Goal: Check status: Check status

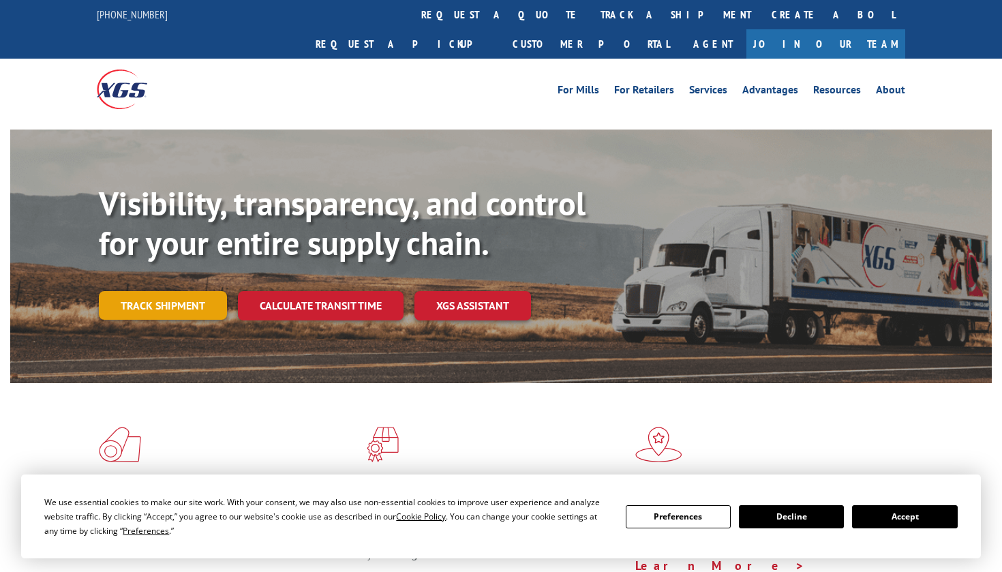
click at [173, 291] on link "Track shipment" at bounding box center [163, 305] width 128 height 29
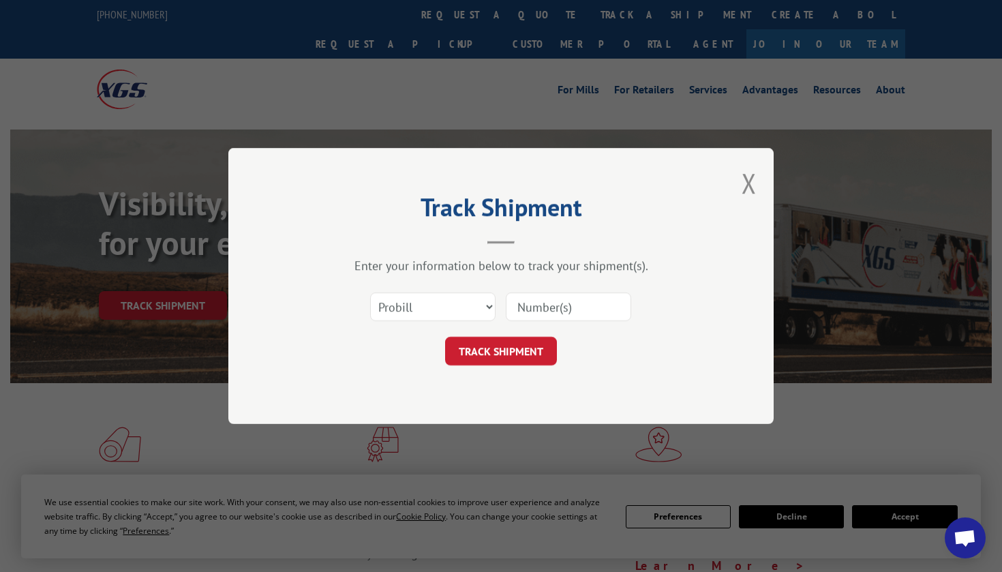
click at [557, 314] on input at bounding box center [568, 306] width 125 height 29
paste input "1295798"
type input "1295798"
click at [500, 351] on button "TRACK SHIPMENT" at bounding box center [501, 351] width 112 height 29
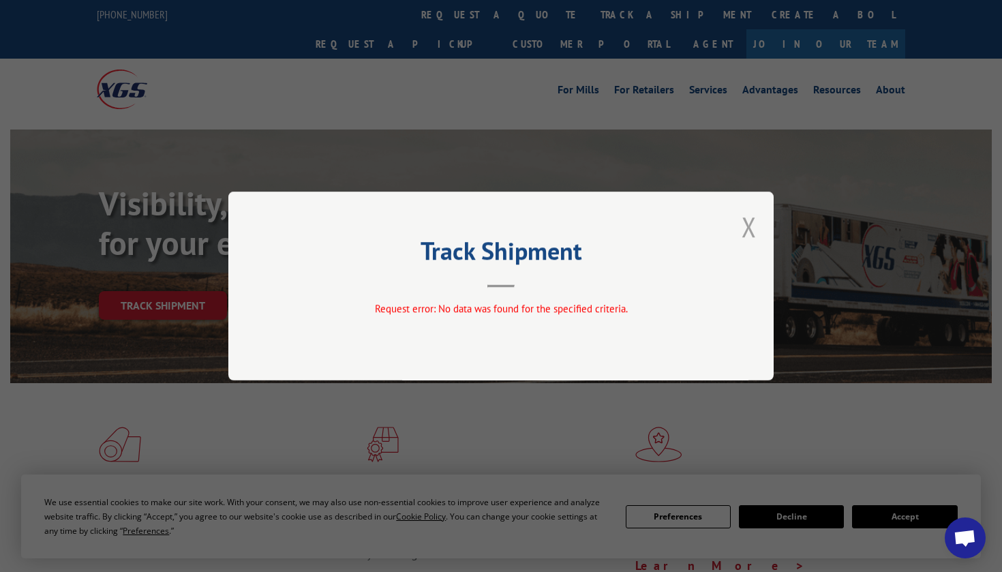
click at [747, 228] on button "Close modal" at bounding box center [748, 226] width 15 height 36
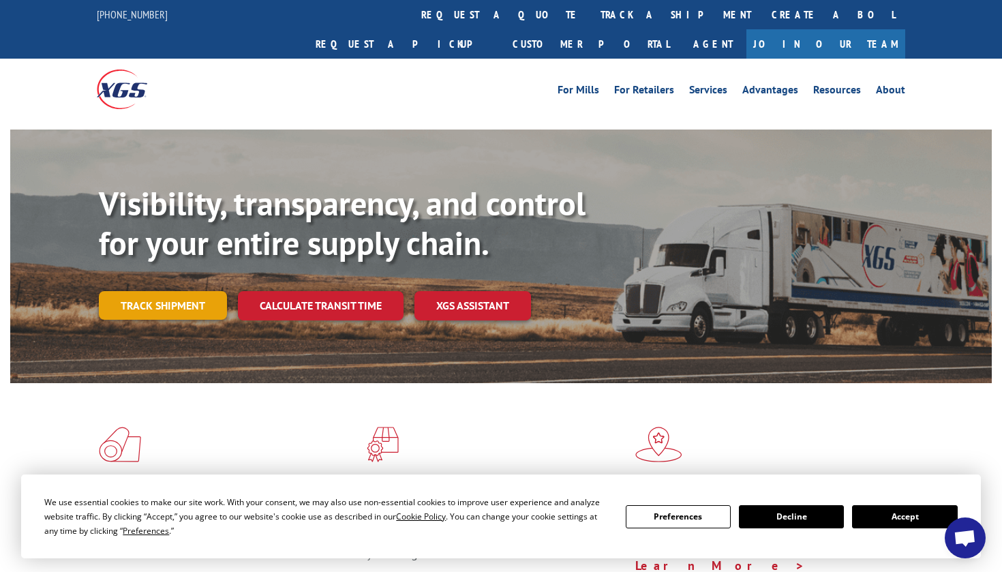
click at [160, 291] on link "Track shipment" at bounding box center [163, 305] width 128 height 29
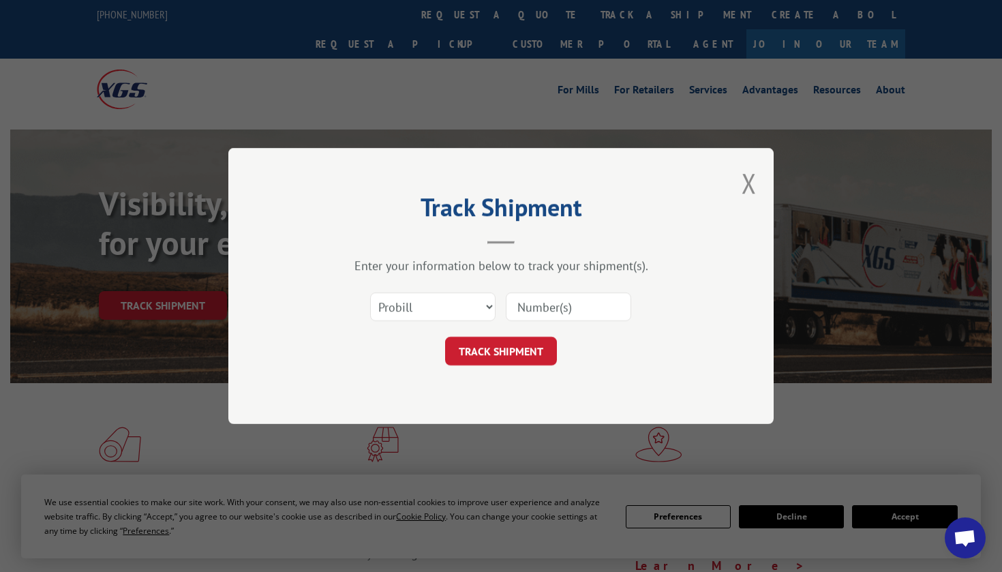
click at [551, 308] on input at bounding box center [568, 306] width 125 height 29
paste input "1295798"
type input "1295798"
click at [500, 351] on button "TRACK SHIPMENT" at bounding box center [501, 351] width 112 height 29
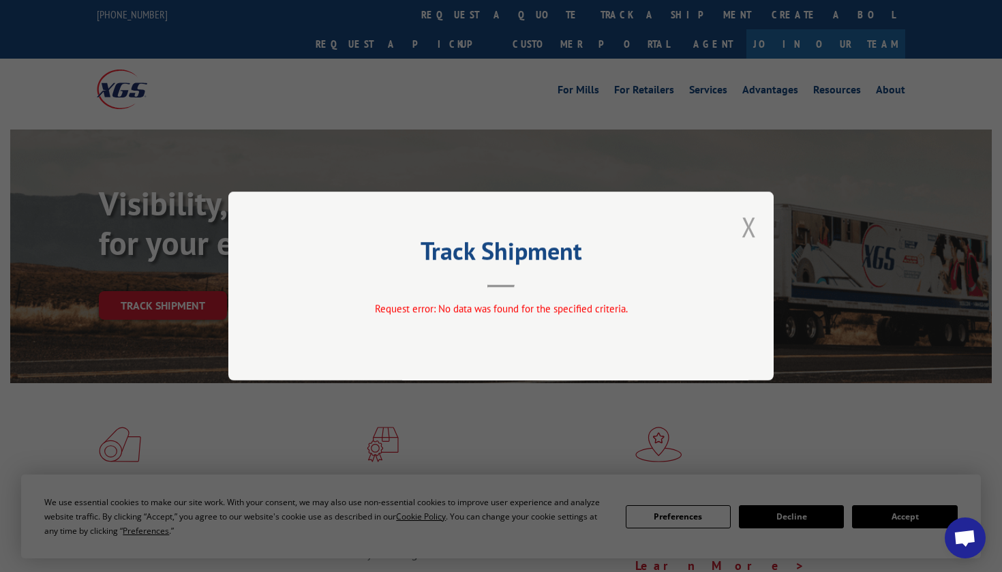
click at [753, 226] on button "Close modal" at bounding box center [748, 226] width 15 height 36
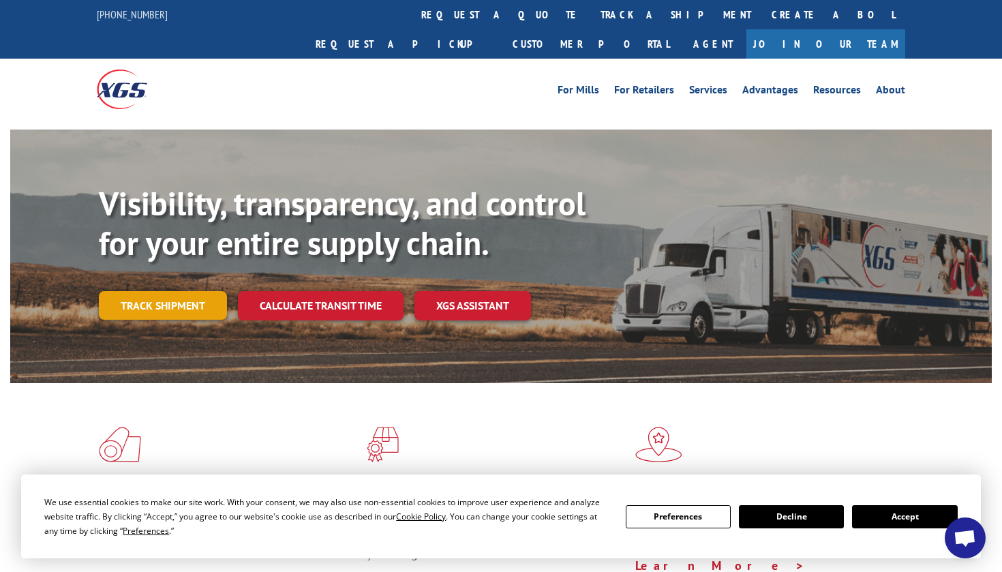
click at [179, 291] on link "Track shipment" at bounding box center [163, 305] width 128 height 29
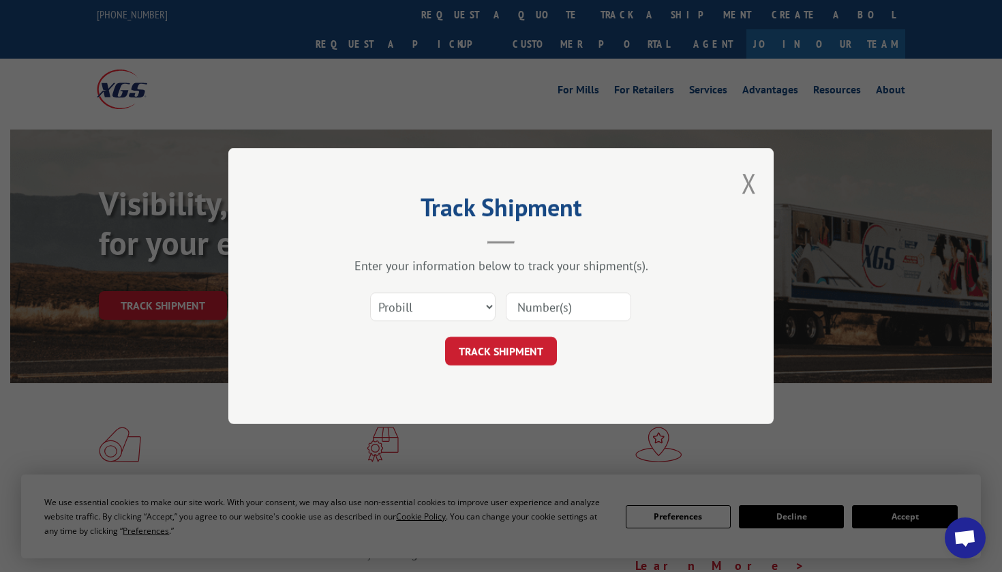
click at [550, 309] on input at bounding box center [568, 306] width 125 height 29
paste input "1295798"
drag, startPoint x: 519, startPoint y: 309, endPoint x: 570, endPoint y: 309, distance: 51.1
click at [536, 309] on input "1295798" at bounding box center [568, 306] width 125 height 29
click at [520, 302] on input "1295798" at bounding box center [568, 306] width 125 height 29
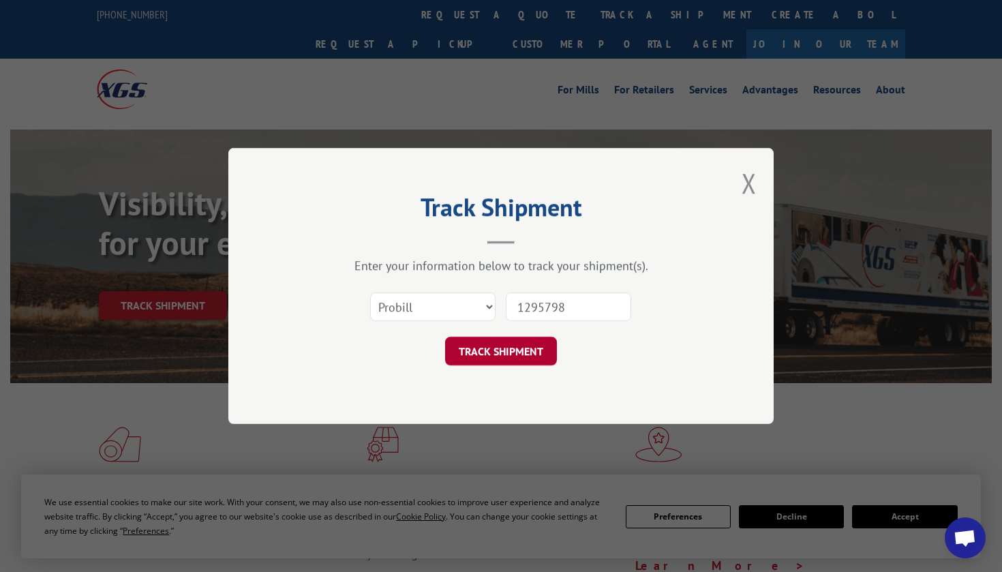
type input "1295798"
click at [525, 352] on button "TRACK SHIPMENT" at bounding box center [501, 351] width 112 height 29
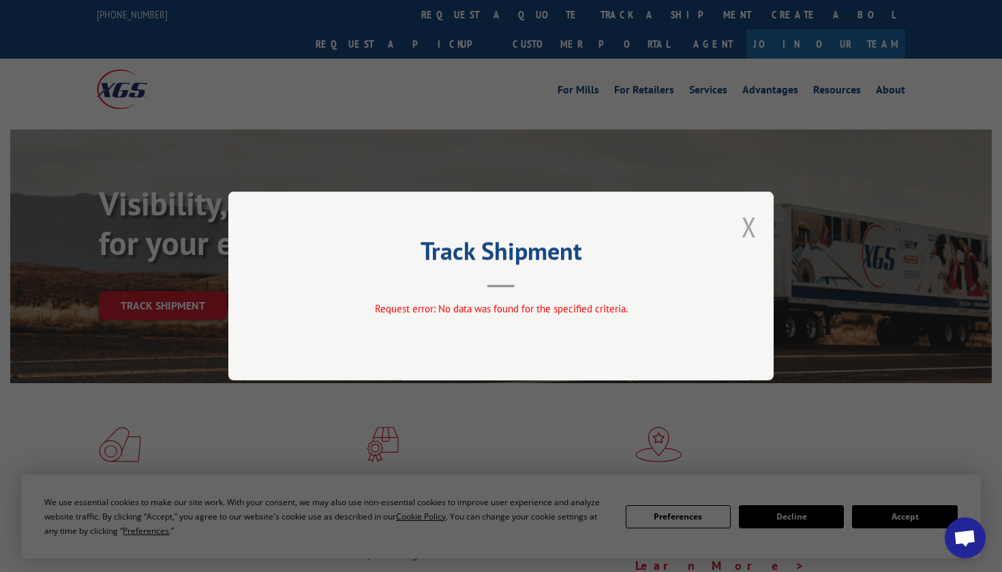
click at [747, 226] on button "Close modal" at bounding box center [748, 226] width 15 height 36
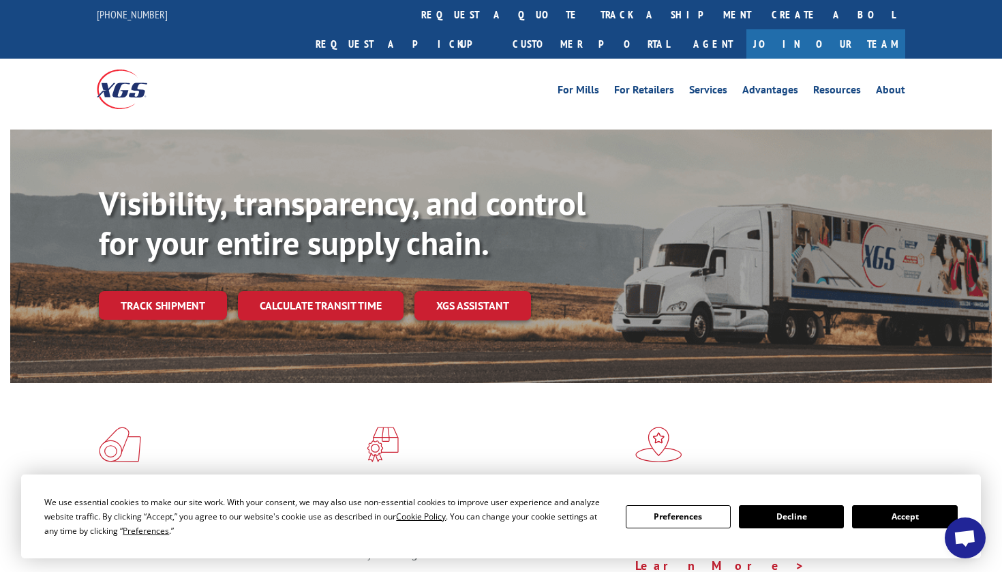
click at [913, 516] on button "Accept" at bounding box center [904, 516] width 105 height 23
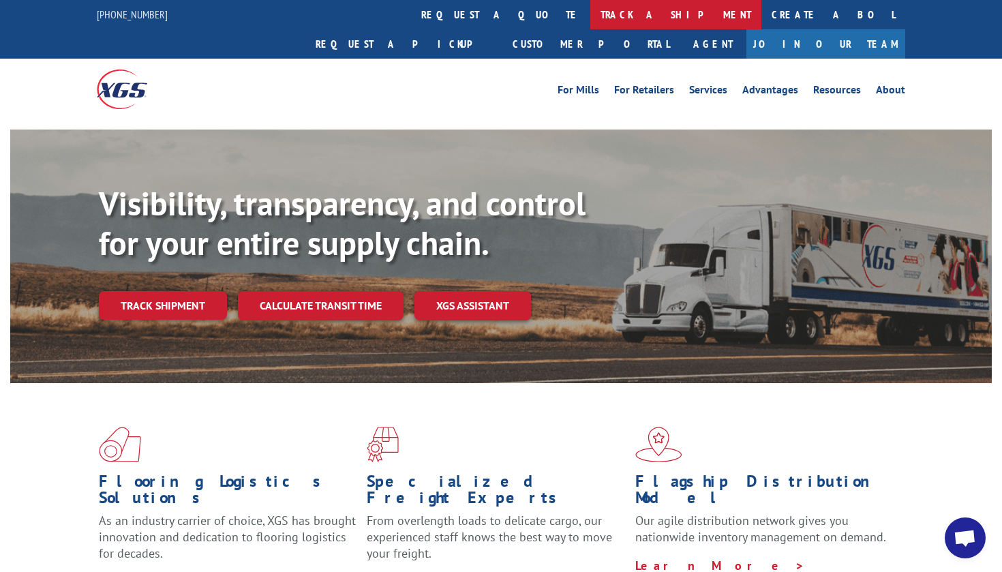
click at [590, 13] on link "track a shipment" at bounding box center [675, 14] width 171 height 29
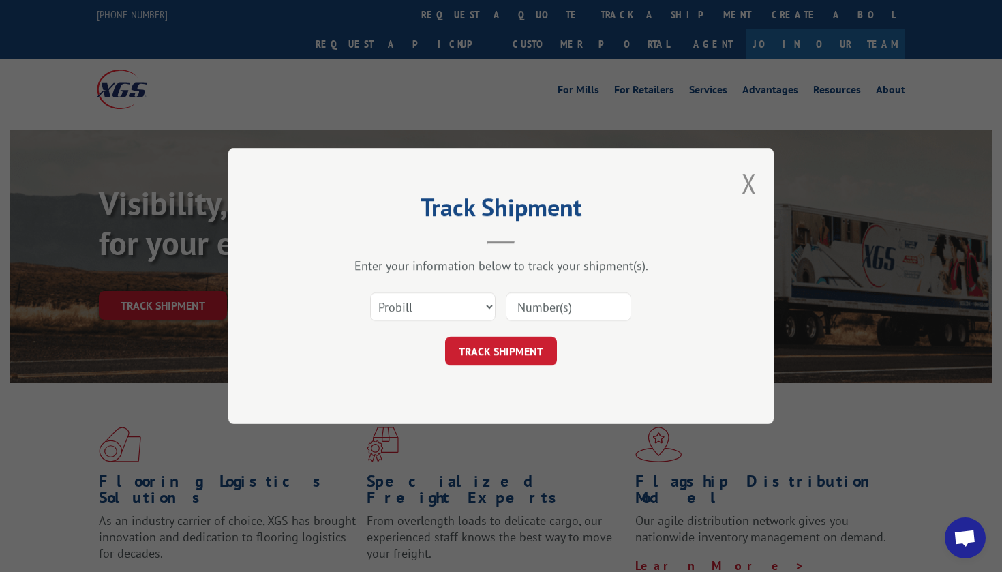
click at [587, 305] on input at bounding box center [568, 306] width 125 height 29
paste input "1295798"
click at [521, 303] on input "1295798" at bounding box center [568, 306] width 125 height 29
type input "1295798"
click at [519, 356] on button "TRACK SHIPMENT" at bounding box center [501, 351] width 112 height 29
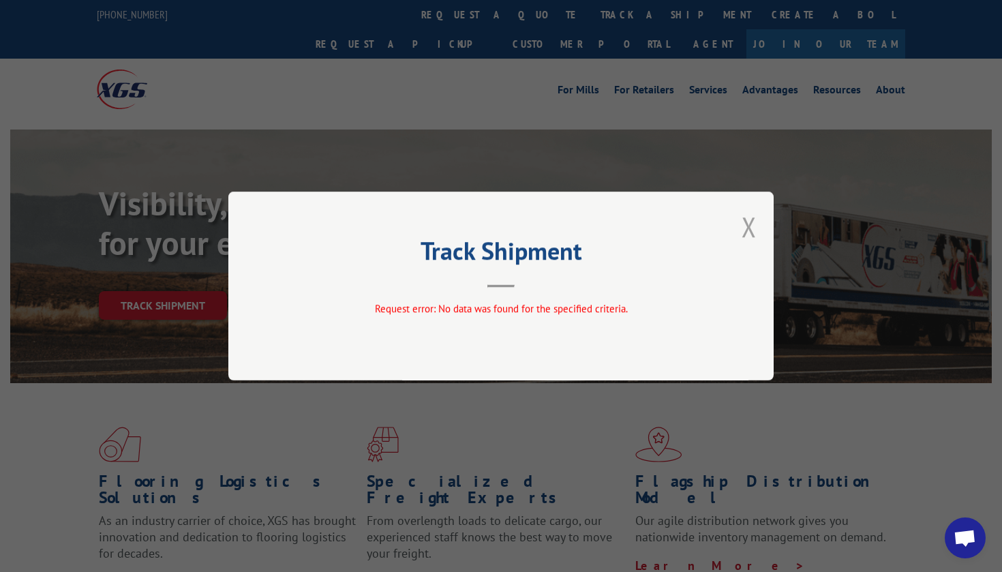
click at [754, 230] on button "Close modal" at bounding box center [748, 226] width 15 height 36
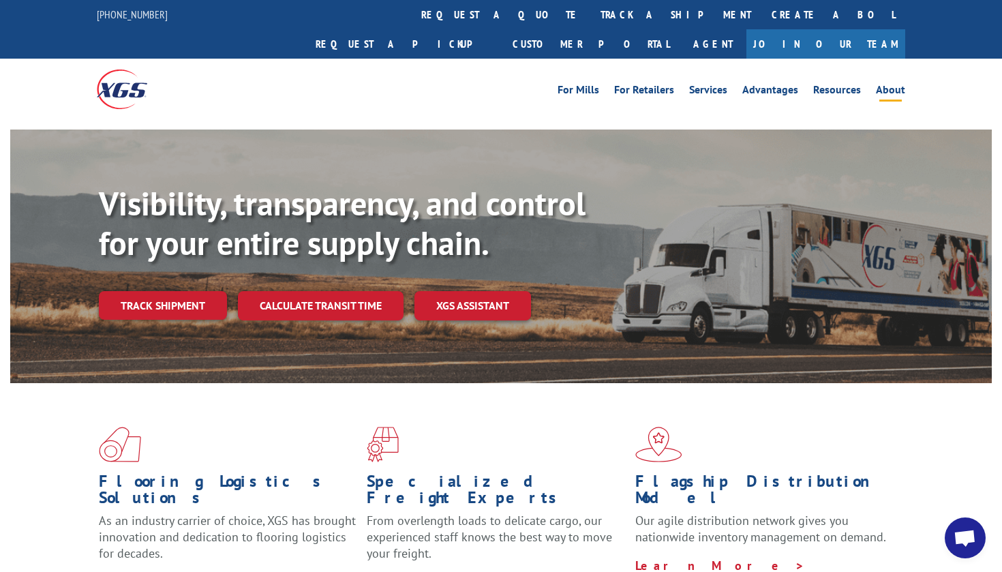
click at [895, 84] on link "About" at bounding box center [890, 91] width 29 height 15
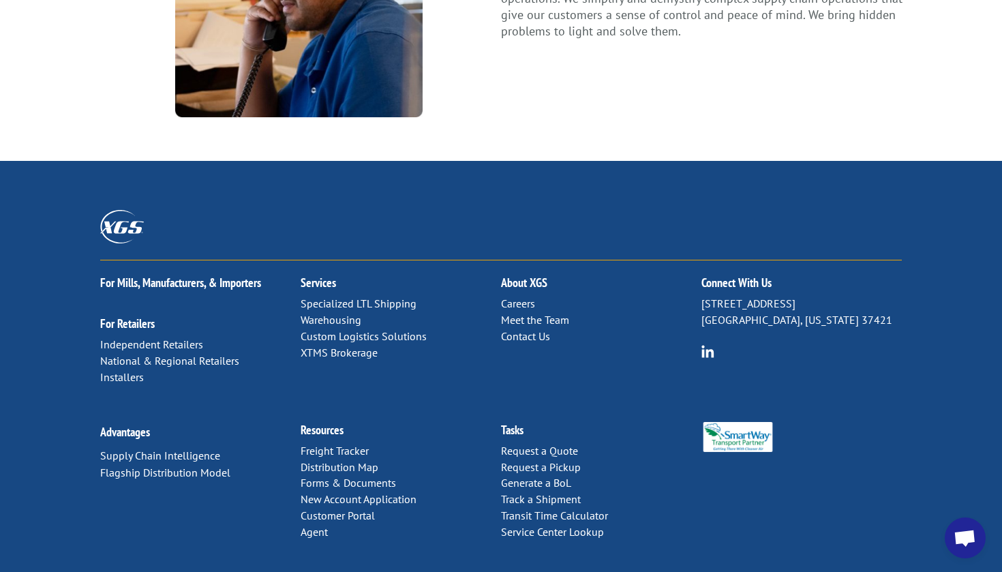
scroll to position [1798, 0]
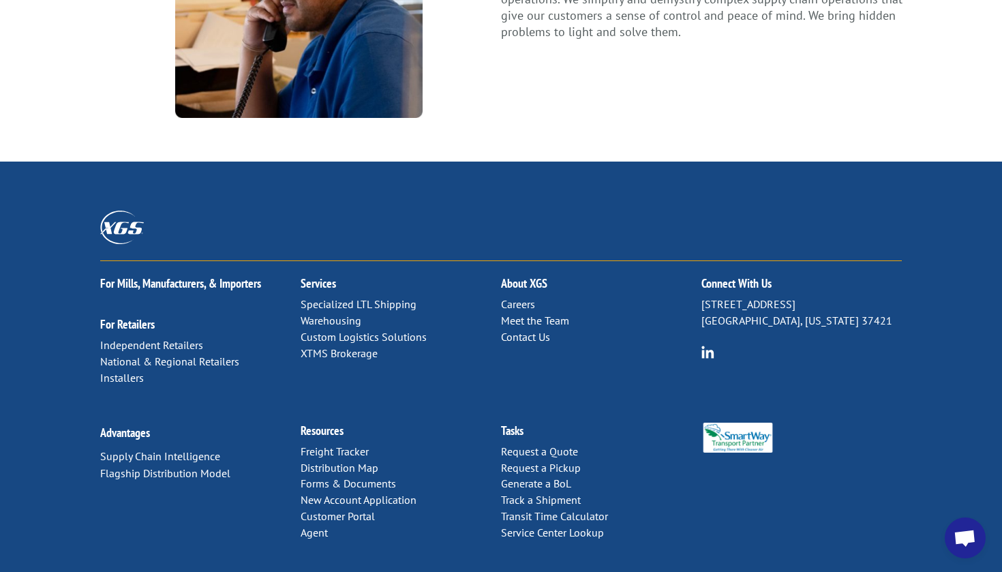
click at [512, 330] on link "Contact Us" at bounding box center [525, 337] width 49 height 14
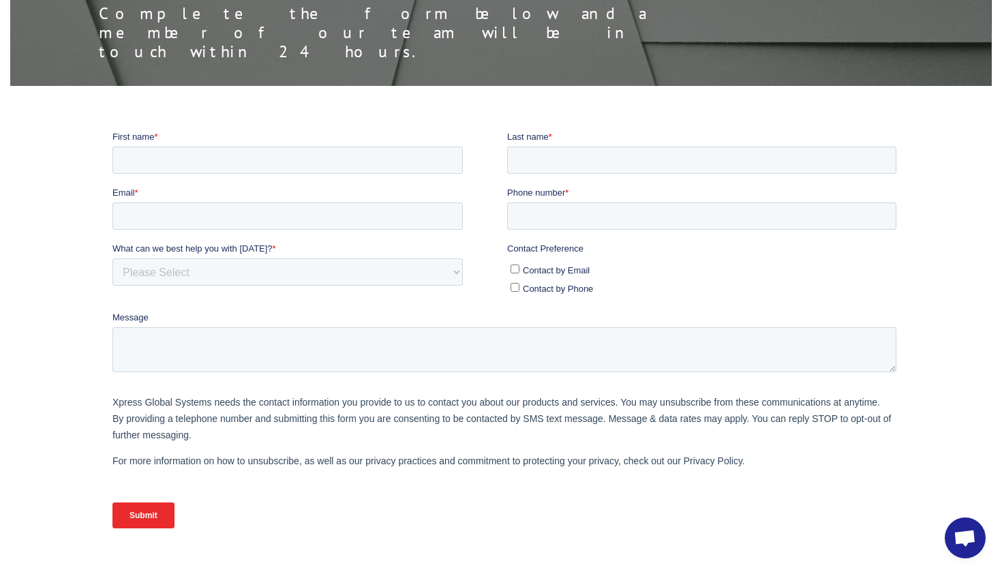
scroll to position [160, 0]
